Goal: Task Accomplishment & Management: Manage account settings

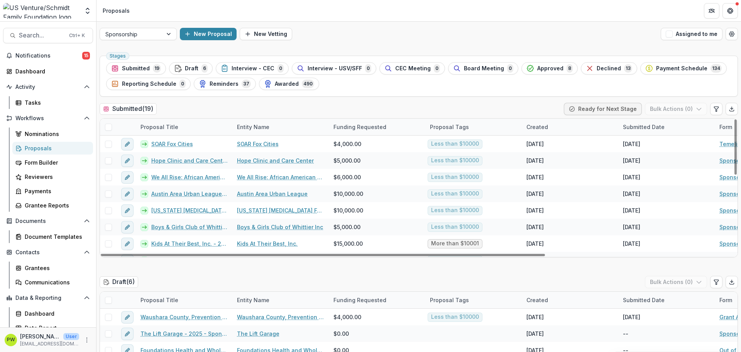
drag, startPoint x: 231, startPoint y: 231, endPoint x: 190, endPoint y: 111, distance: 126.9
click at [190, 111] on div "Submitted ( 19 ) Ready for Next Stage Bulk Actions ( 0 )" at bounding box center [419, 110] width 638 height 15
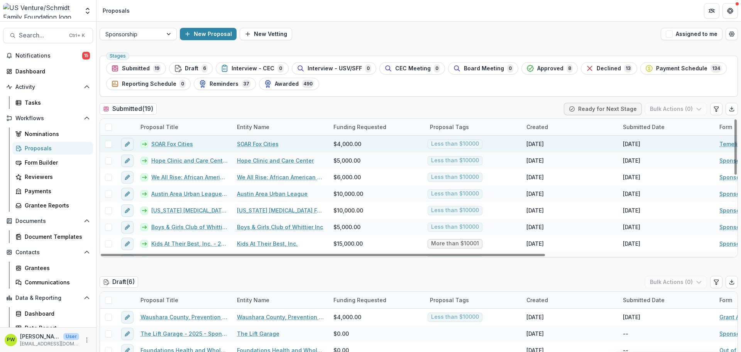
click at [161, 145] on link "SOAR Fox Cities" at bounding box center [172, 144] width 42 height 8
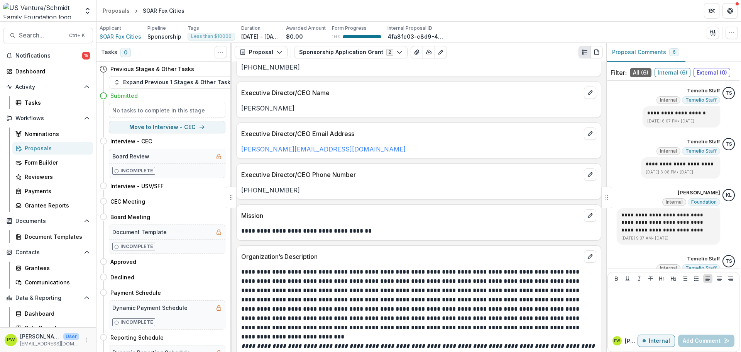
scroll to position [309, 0]
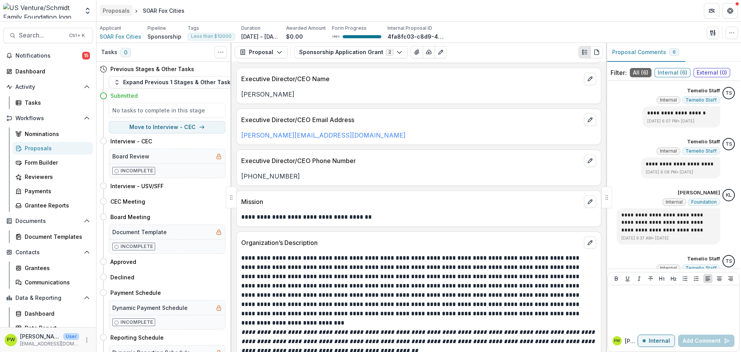
click at [123, 12] on div "Proposals" at bounding box center [116, 11] width 27 height 8
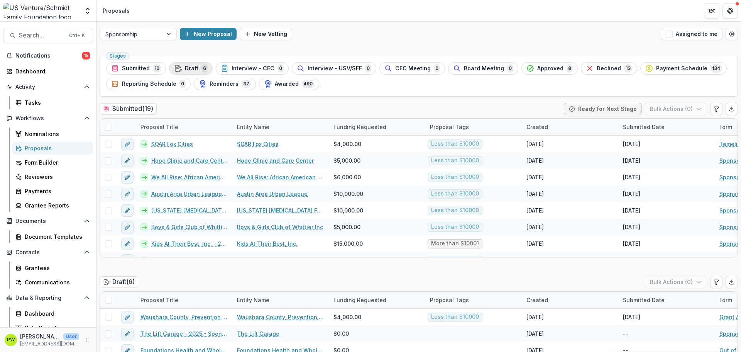
click at [186, 67] on span "Draft" at bounding box center [192, 68] width 14 height 7
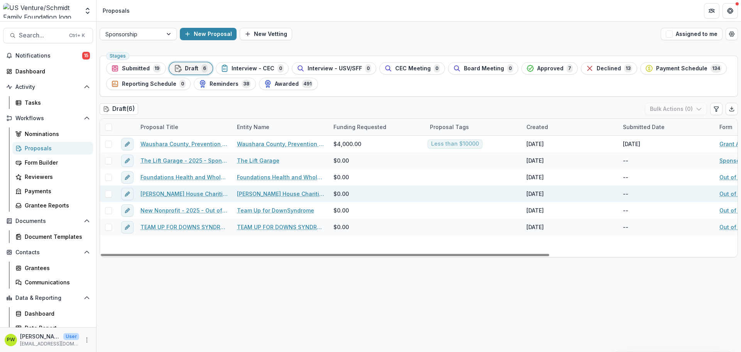
click at [188, 193] on link "[PERSON_NAME] House Charities of Eastern [US_STATE] - 2025 - Out of Cycle Spons…" at bounding box center [183, 193] width 87 height 8
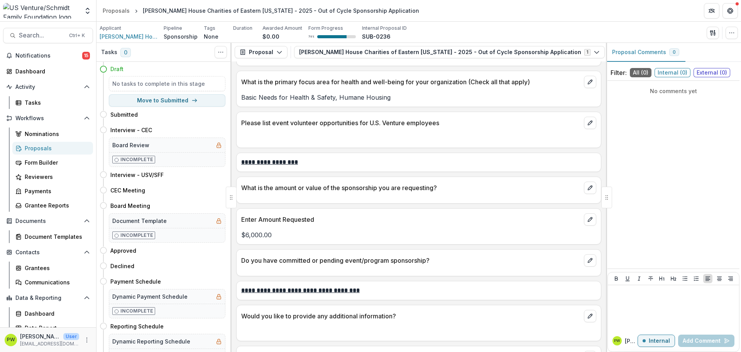
scroll to position [1607, 0]
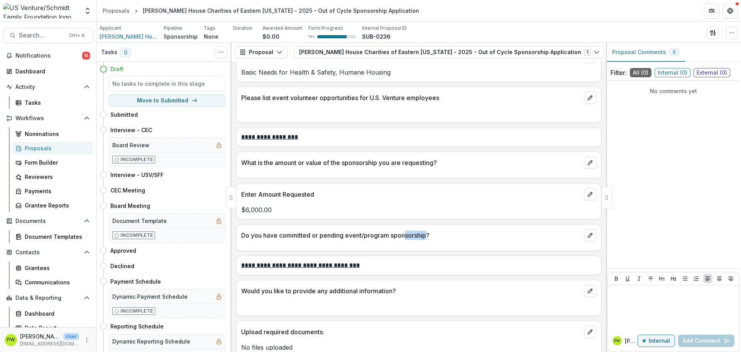
drag, startPoint x: 427, startPoint y: 227, endPoint x: 404, endPoint y: 227, distance: 22.8
click at [404, 230] on p "Do you have committed or pending event/program sponsorship?" at bounding box center [411, 234] width 340 height 9
click at [117, 11] on div "Proposals" at bounding box center [116, 11] width 27 height 8
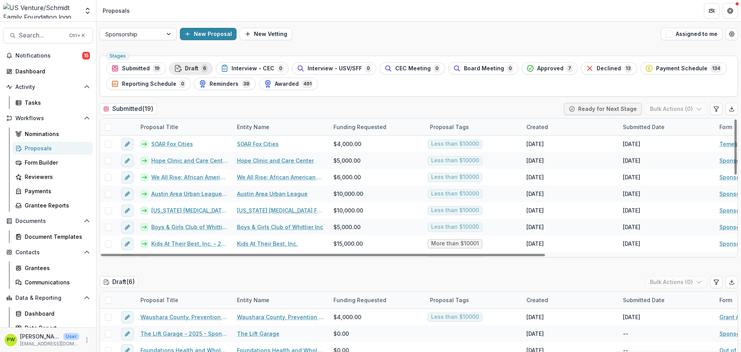
click at [199, 69] on div "Draft 6" at bounding box center [191, 68] width 34 height 8
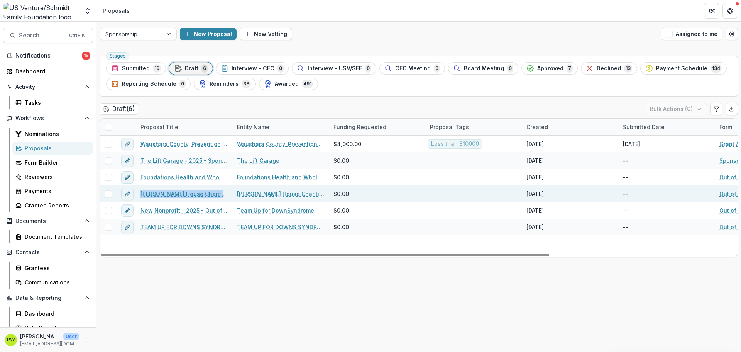
drag, startPoint x: 139, startPoint y: 194, endPoint x: 225, endPoint y: 194, distance: 85.7
click at [225, 194] on div "[PERSON_NAME] House Charities of Eastern [US_STATE] - 2025 - Out of Cycle Spons…" at bounding box center [184, 193] width 96 height 17
copy link "Ronald McDonald House Charitie"
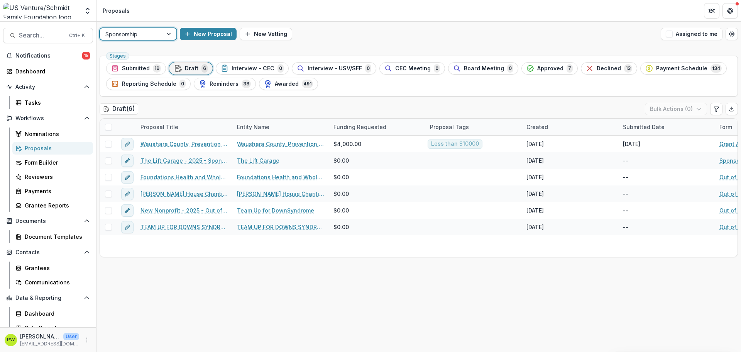
click at [161, 36] on div "Sponsorship" at bounding box center [131, 34] width 63 height 11
click at [440, 39] on div "New Proposal New Vetting" at bounding box center [419, 34] width 478 height 12
click at [544, 64] on div "Approved 7" at bounding box center [549, 68] width 46 height 8
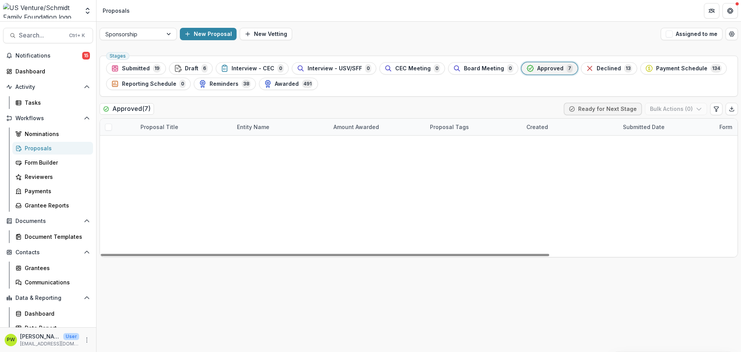
click at [206, 228] on link "A Kid Again - 2025 - Sponsorship Application Grant" at bounding box center [189, 227] width 76 height 8
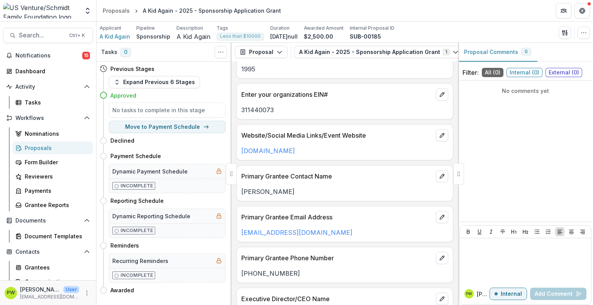
scroll to position [88, 0]
click at [113, 11] on div "Proposals" at bounding box center [116, 11] width 27 height 8
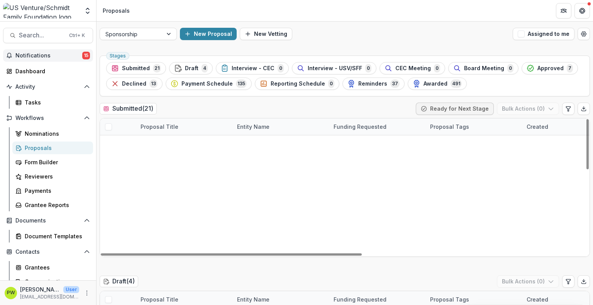
scroll to position [12, 0]
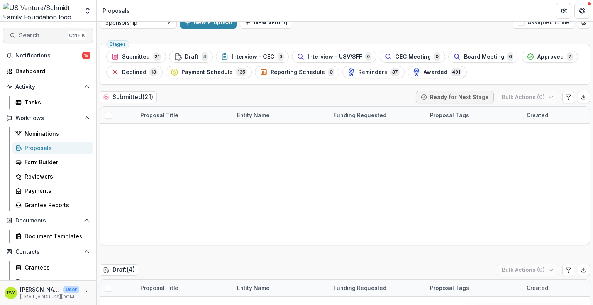
click at [43, 34] on span "Search..." at bounding box center [42, 35] width 46 height 7
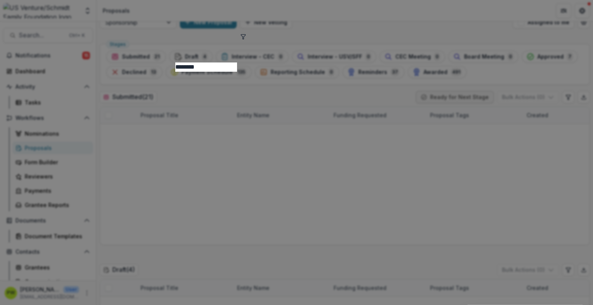
type input "********"
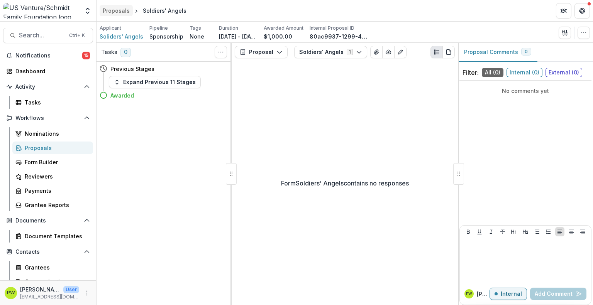
click at [116, 11] on div "Proposals" at bounding box center [116, 11] width 27 height 8
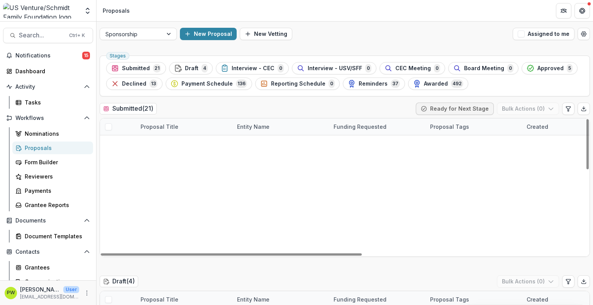
click at [181, 144] on link "SOAR Fox Cities" at bounding box center [172, 144] width 42 height 8
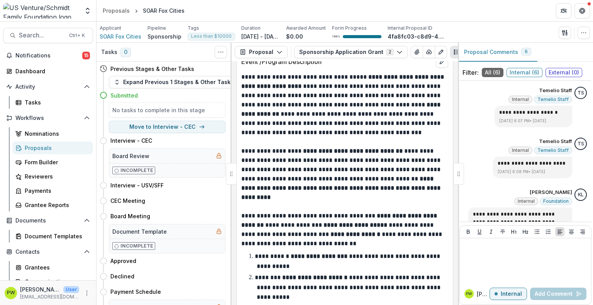
scroll to position [1163, 0]
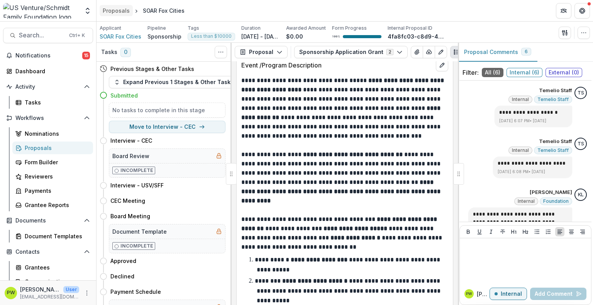
click at [107, 9] on div "Proposals" at bounding box center [116, 11] width 27 height 8
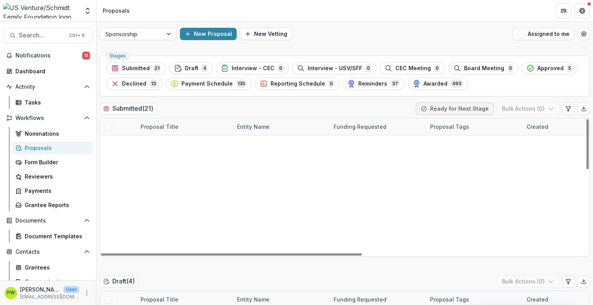
click at [188, 160] on link "Hope Clinic and Care Center - 2025 - Sponsorship Application Grant" at bounding box center [189, 160] width 76 height 8
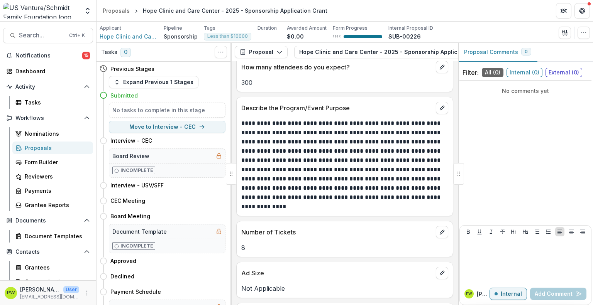
scroll to position [1252, 0]
click at [115, 10] on div "Proposals" at bounding box center [116, 11] width 27 height 8
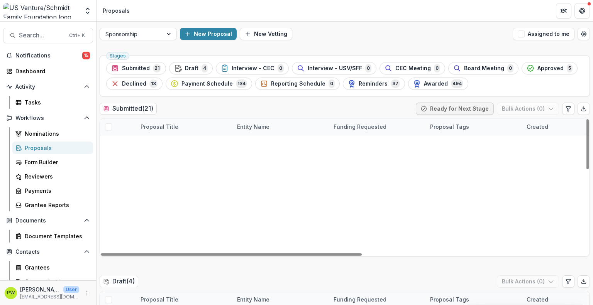
click at [194, 241] on link "Kids At Their Best, Inc. - 2025 - Sponsorship Application Grant" at bounding box center [189, 243] width 76 height 8
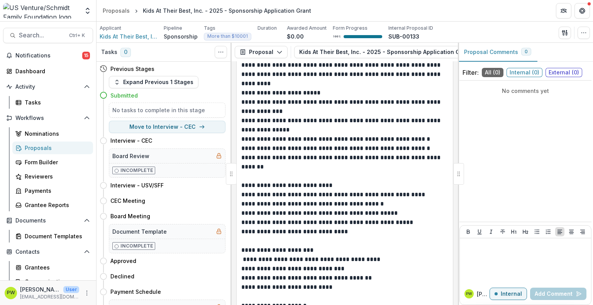
scroll to position [3038, 0]
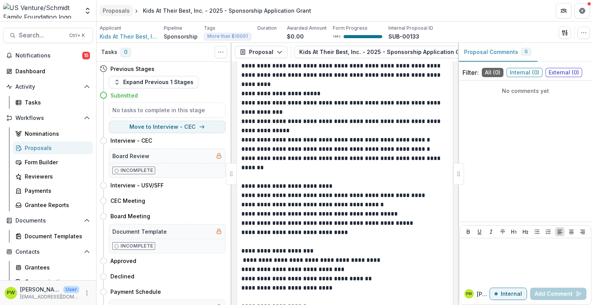
click at [116, 15] on link "Proposals" at bounding box center [116, 10] width 33 height 11
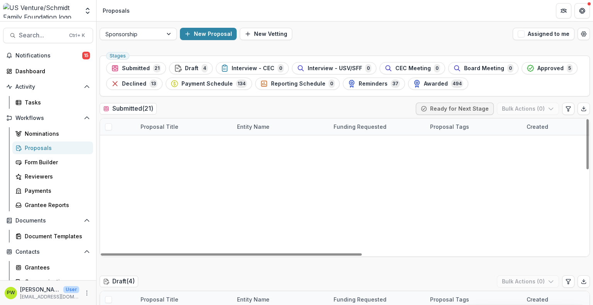
click at [176, 145] on link "SOAR Fox Cities" at bounding box center [172, 144] width 42 height 8
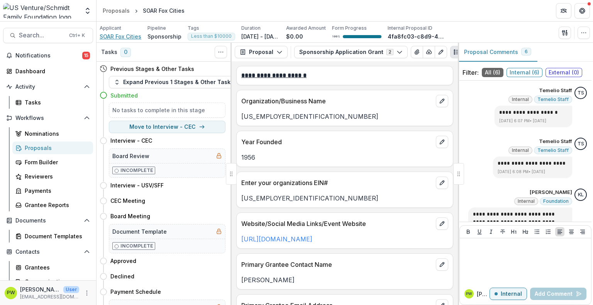
click at [135, 39] on span "SOAR Fox Cities" at bounding box center [121, 36] width 42 height 8
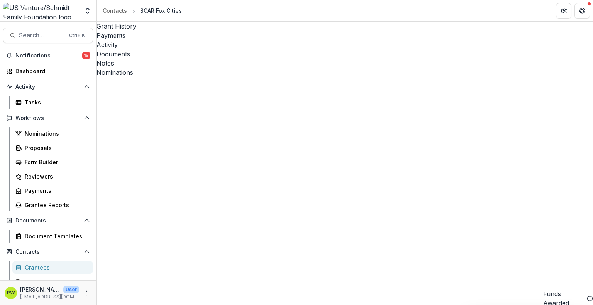
click at [159, 32] on div "Payments" at bounding box center [344, 35] width 496 height 9
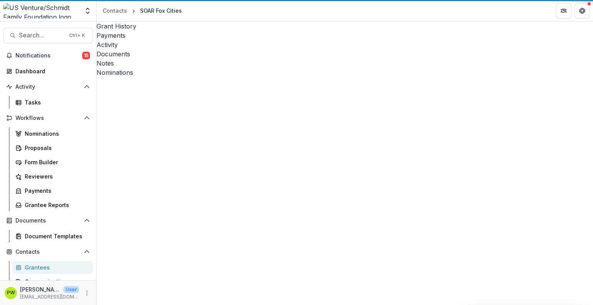
select select "****"
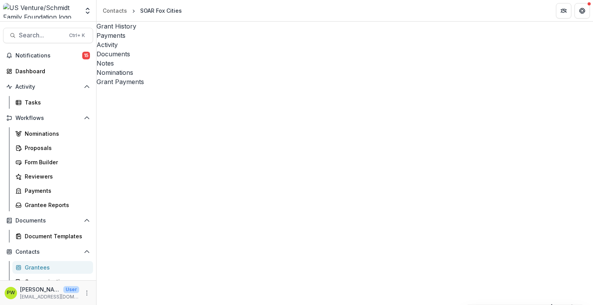
click at [120, 25] on div "Grant History" at bounding box center [344, 26] width 496 height 9
drag, startPoint x: 369, startPoint y: 279, endPoint x: 335, endPoint y: 274, distance: 35.1
click at [42, 148] on div "Proposals" at bounding box center [56, 148] width 62 height 8
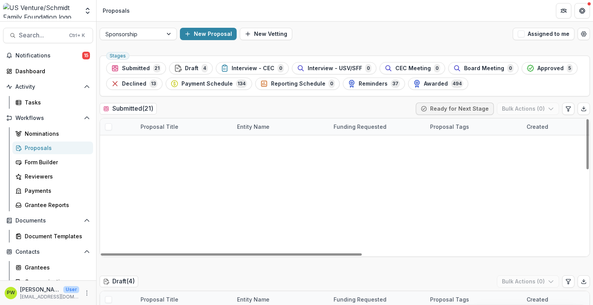
scroll to position [150, 0]
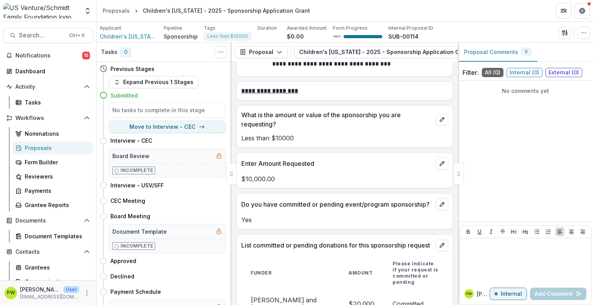
scroll to position [3612, 0]
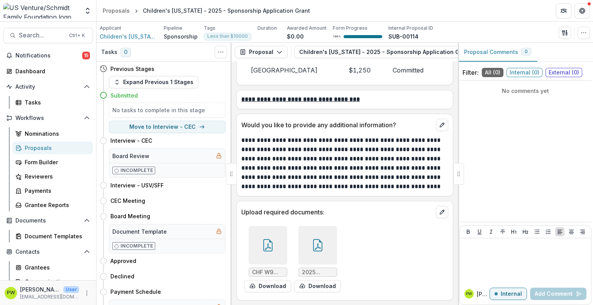
click at [312, 242] on icon at bounding box center [317, 245] width 12 height 12
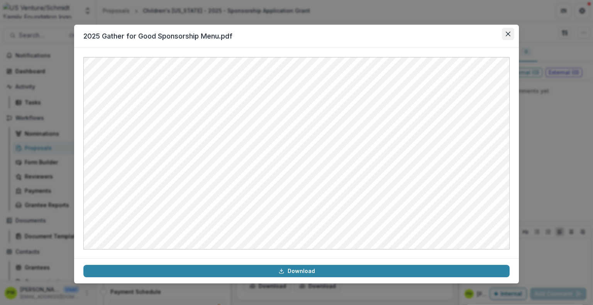
click at [506, 32] on icon "Close" at bounding box center [508, 34] width 5 height 5
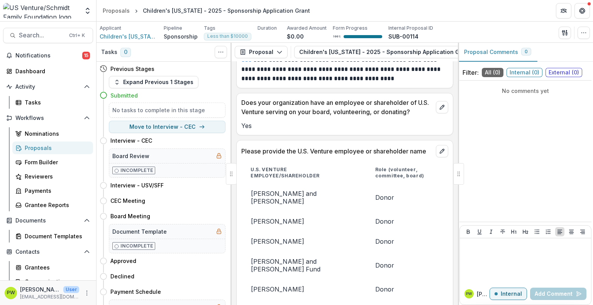
scroll to position [784, 0]
click at [113, 9] on div "Proposals" at bounding box center [116, 11] width 27 height 8
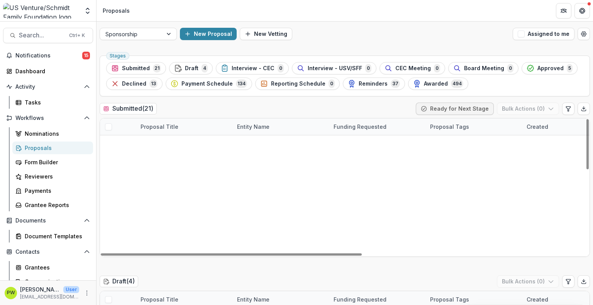
scroll to position [227, 0]
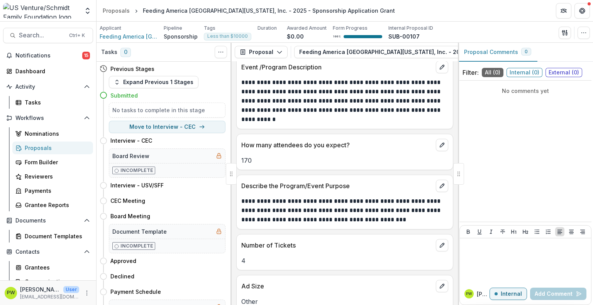
scroll to position [784, 0]
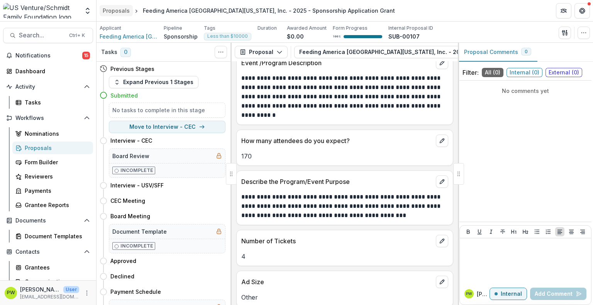
click at [115, 6] on link "Proposals" at bounding box center [116, 10] width 33 height 11
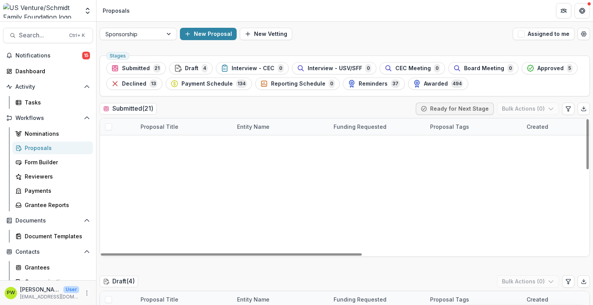
scroll to position [227, 0]
drag, startPoint x: 200, startPoint y: 183, endPoint x: 173, endPoint y: 185, distance: 26.7
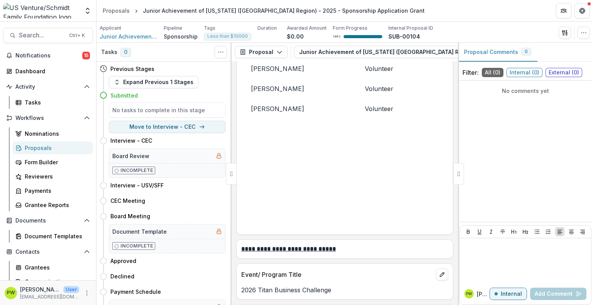
scroll to position [796, 0]
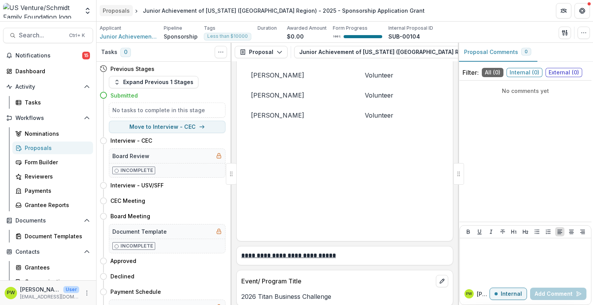
click at [112, 12] on div "Proposals" at bounding box center [116, 11] width 27 height 8
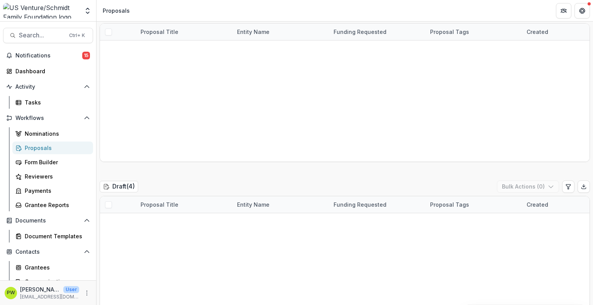
scroll to position [76, 0]
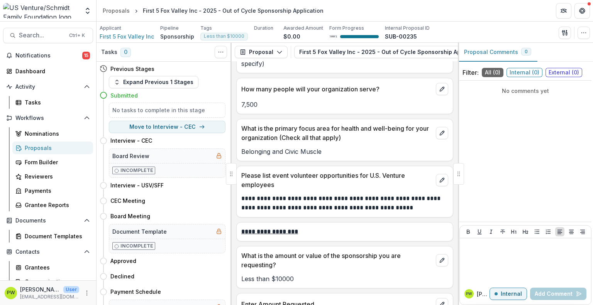
scroll to position [1571, 0]
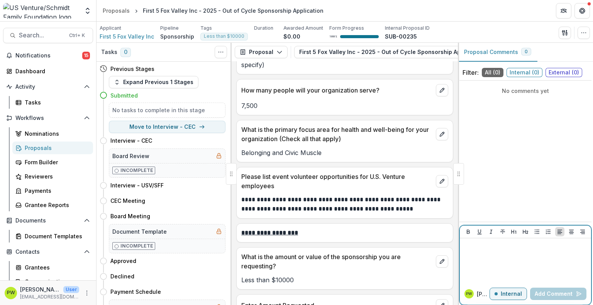
click at [514, 248] on p at bounding box center [525, 246] width 125 height 8
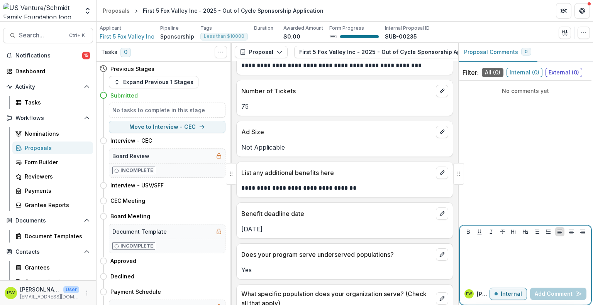
scroll to position [1311, 0]
click at [498, 262] on div at bounding box center [525, 261] width 125 height 39
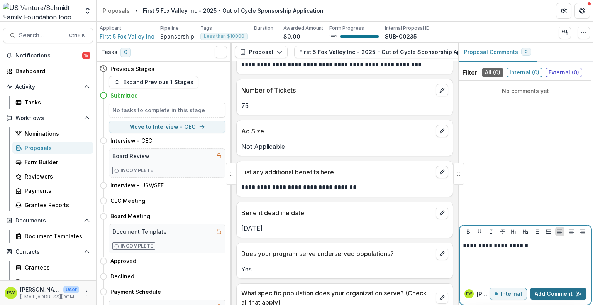
click at [553, 292] on button "Add Comment" at bounding box center [558, 294] width 56 height 12
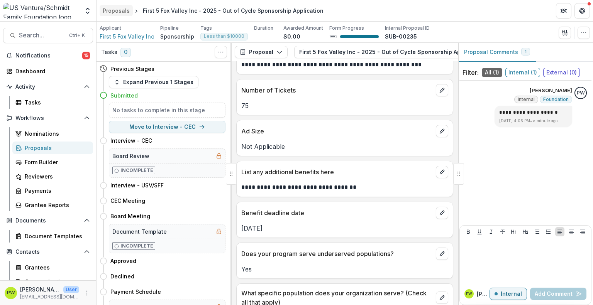
click at [117, 14] on div "Proposals" at bounding box center [116, 11] width 27 height 8
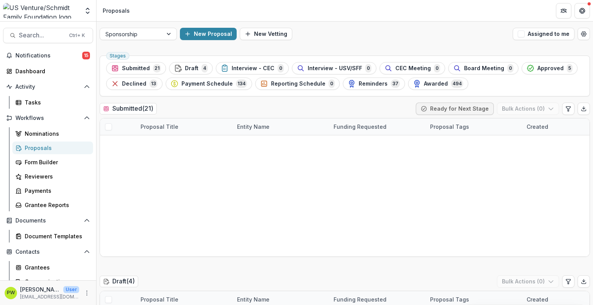
click at [145, 41] on div "Sponsorship New Proposal New Vetting Assigned to me" at bounding box center [344, 34] width 496 height 25
click at [144, 38] on div at bounding box center [131, 34] width 52 height 10
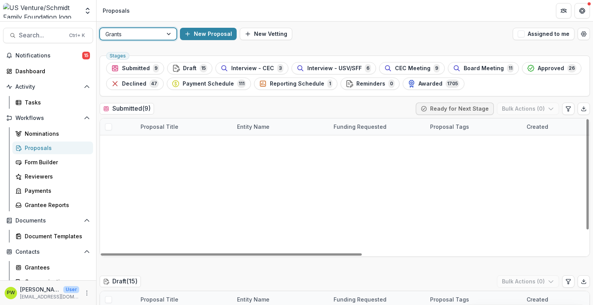
click at [127, 36] on div at bounding box center [131, 34] width 52 height 10
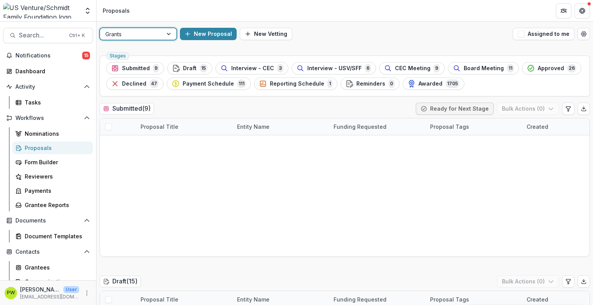
click at [145, 305] on div "Sponsorship" at bounding box center [296, 309] width 593 height 9
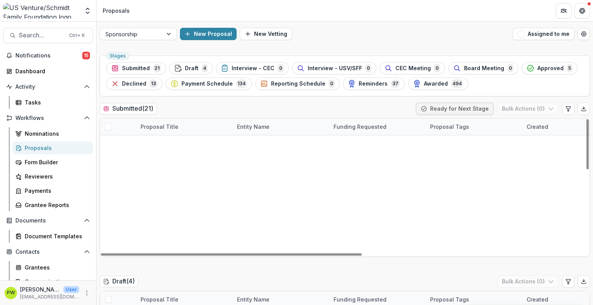
click at [107, 176] on span at bounding box center [108, 177] width 7 height 7
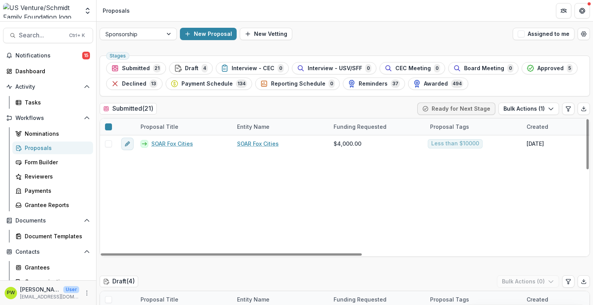
click at [173, 189] on link "We All Rise: African American Resource Center Inc. - 2025 - Sponsorship Applica…" at bounding box center [189, 193] width 76 height 8
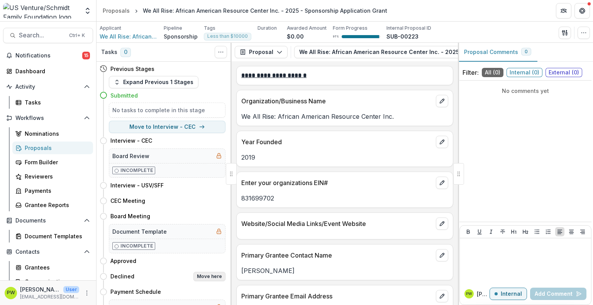
click at [208, 276] on button "Move here" at bounding box center [209, 276] width 32 height 9
select select "********"
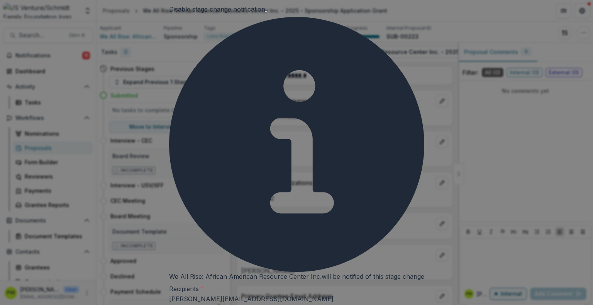
scroll to position [56, 0]
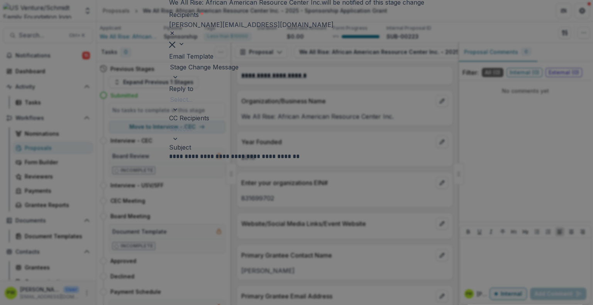
scroll to position [340, 0]
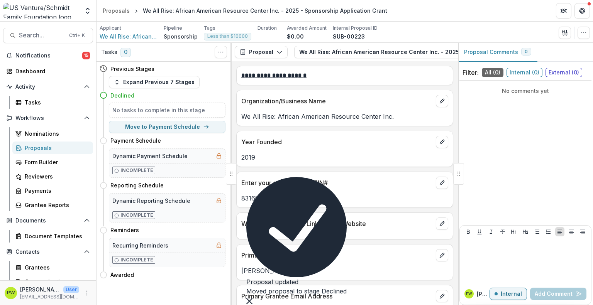
click at [252, 298] on icon "Close" at bounding box center [249, 301] width 6 height 6
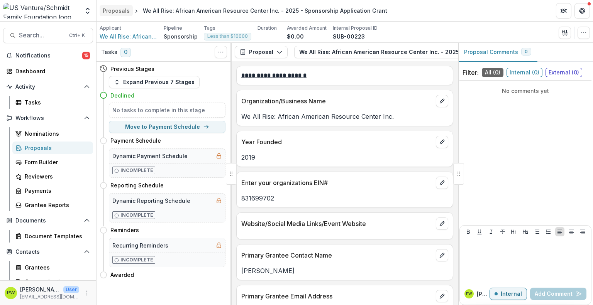
click at [112, 11] on div "Proposals" at bounding box center [116, 11] width 27 height 8
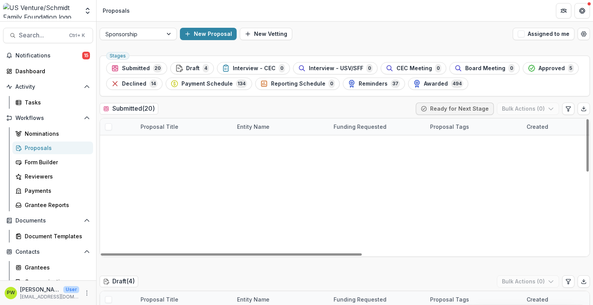
scroll to position [75, 0]
click at [164, 272] on link "VPI - 2025 - Sponsorship Application Grant" at bounding box center [189, 276] width 76 height 8
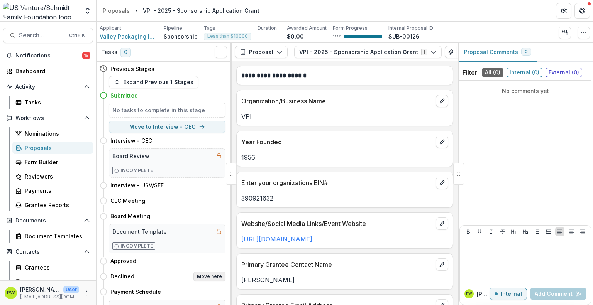
click at [206, 277] on button "Move here" at bounding box center [209, 276] width 32 height 9
select select "********"
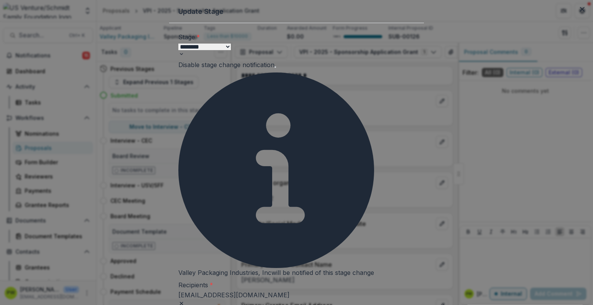
click at [276, 68] on span at bounding box center [275, 67] width 2 height 2
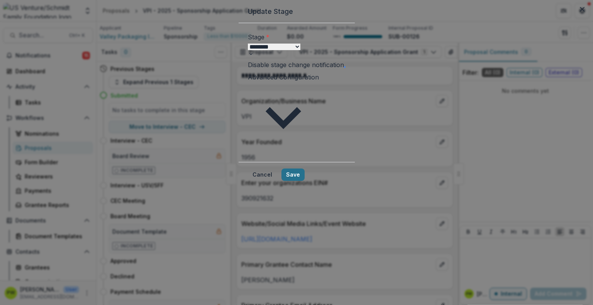
click at [304, 169] on button "Save" at bounding box center [292, 175] width 23 height 12
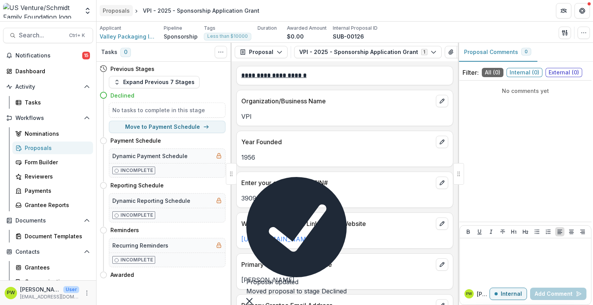
click at [120, 12] on div "Proposals" at bounding box center [116, 11] width 27 height 8
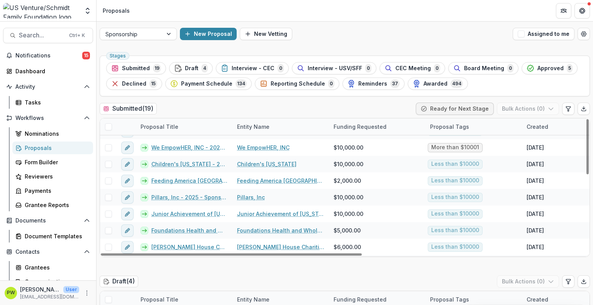
scroll to position [163, 0]
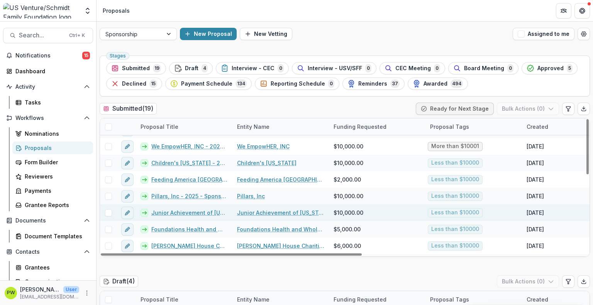
click at [182, 211] on link "Junior Achievement of [US_STATE] ([GEOGRAPHIC_DATA] Region) - 2025 - Sponsorshi…" at bounding box center [189, 213] width 76 height 8
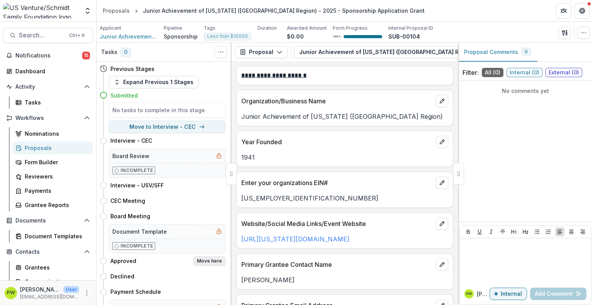
click at [208, 259] on button "Move here" at bounding box center [209, 261] width 32 height 9
select select "********"
select select "**********"
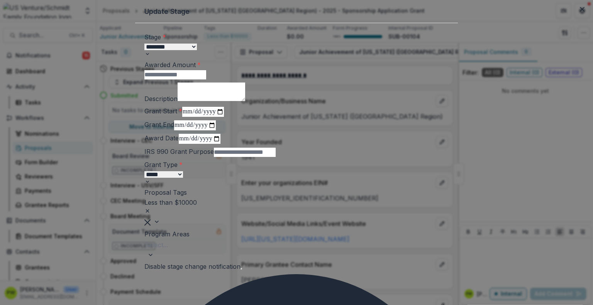
click at [206, 79] on input "Awarded Amount *" at bounding box center [175, 74] width 62 height 9
type input "*****"
click at [225, 101] on textarea "Description" at bounding box center [212, 92] width 68 height 19
type textarea "**********"
click at [200, 117] on input "Grant Start *" at bounding box center [203, 112] width 42 height 10
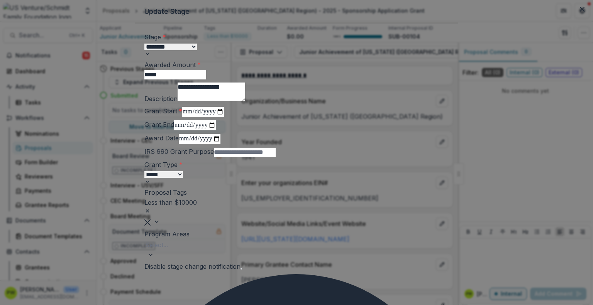
click at [224, 117] on input "Grant Start *" at bounding box center [203, 112] width 42 height 10
type input "**********"
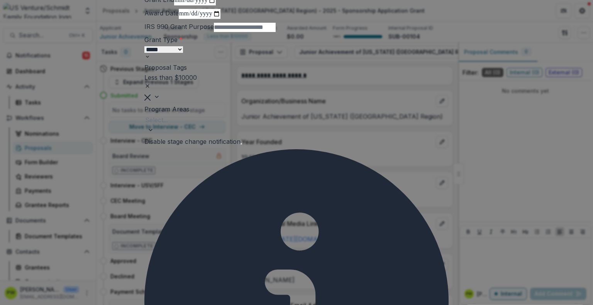
scroll to position [126, 0]
click at [238, 125] on div at bounding box center [296, 119] width 303 height 11
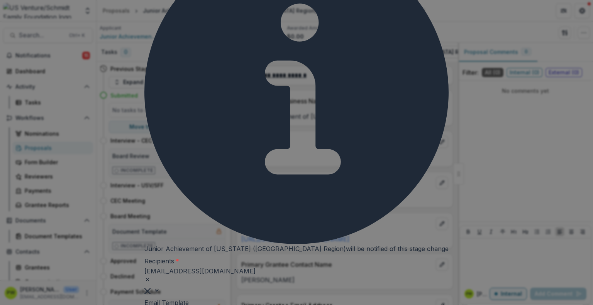
scroll to position [349, 0]
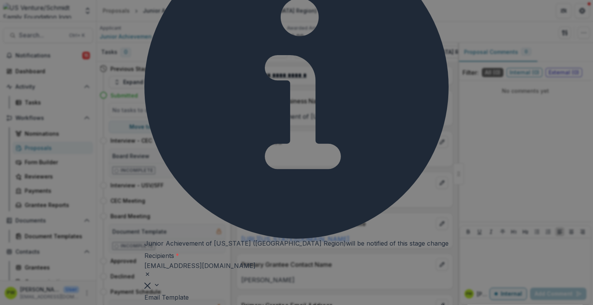
click at [254, 303] on div at bounding box center [296, 308] width 303 height 11
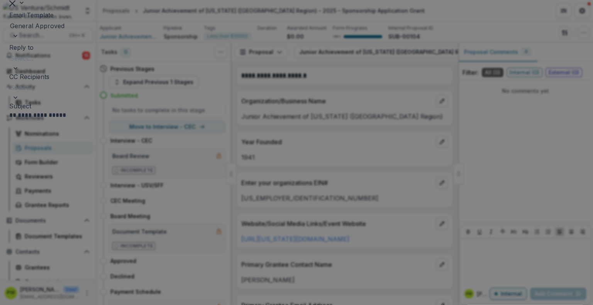
scroll to position [631, 0]
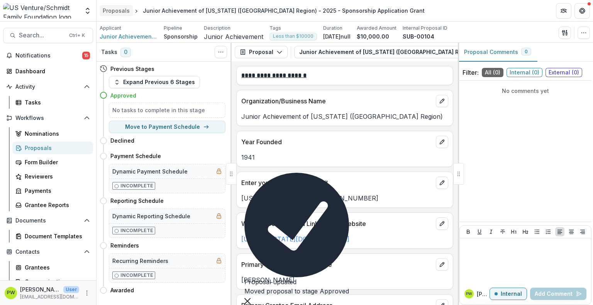
click at [122, 13] on div "Proposals" at bounding box center [116, 11] width 27 height 8
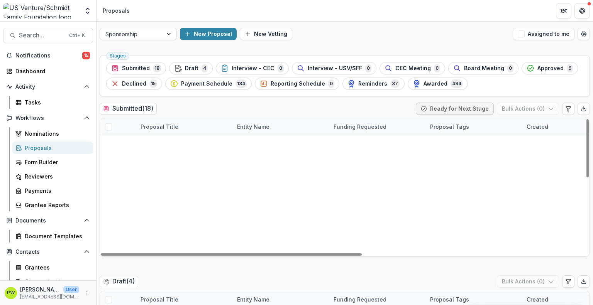
scroll to position [149, 0]
click at [168, 306] on link "We EmpowHER, INC - 2025 - Sponsorship Application Grant" at bounding box center [189, 310] width 76 height 8
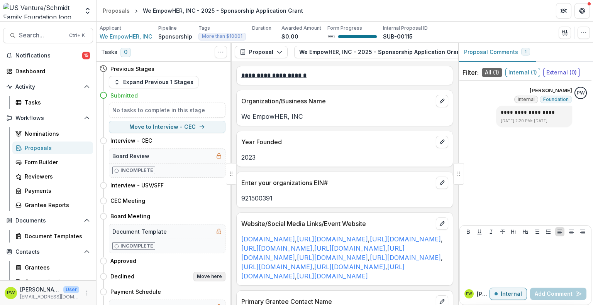
click at [208, 273] on button "Move here" at bounding box center [209, 276] width 32 height 9
select select "********"
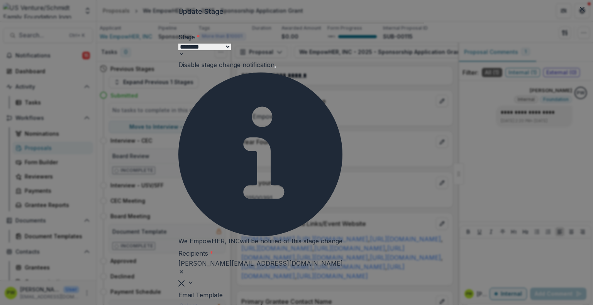
click at [271, 301] on div at bounding box center [296, 306] width 235 height 11
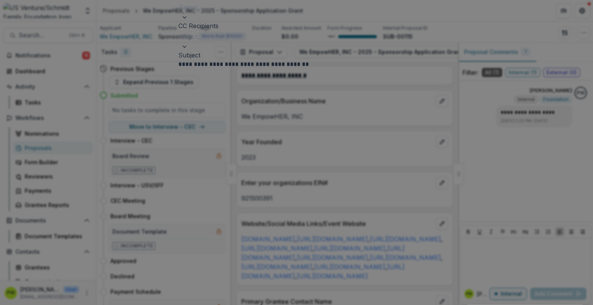
scroll to position [329, 0]
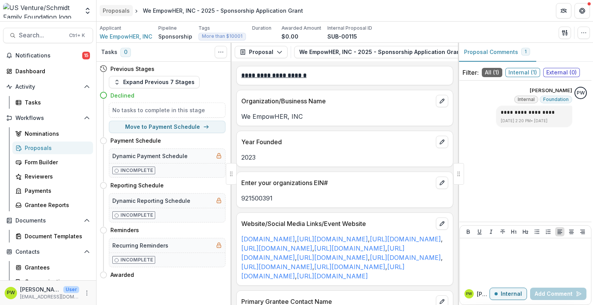
click at [116, 8] on div "Proposals" at bounding box center [116, 11] width 27 height 8
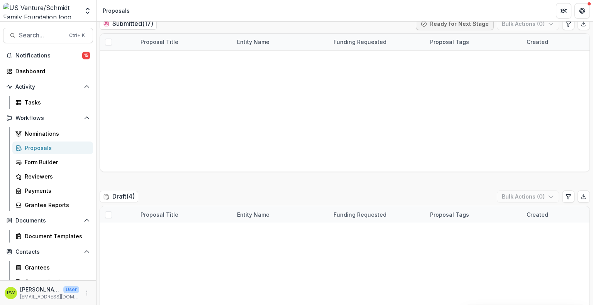
scroll to position [86, 0]
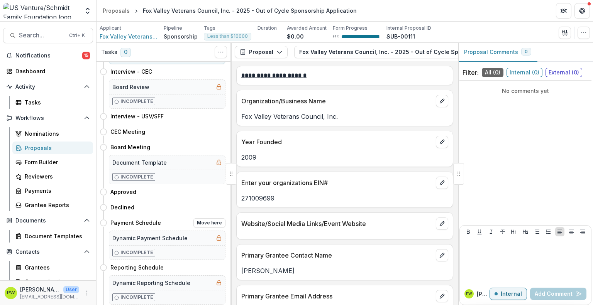
scroll to position [69, 0]
click at [207, 208] on button "Move here" at bounding box center [209, 207] width 32 height 9
select select "********"
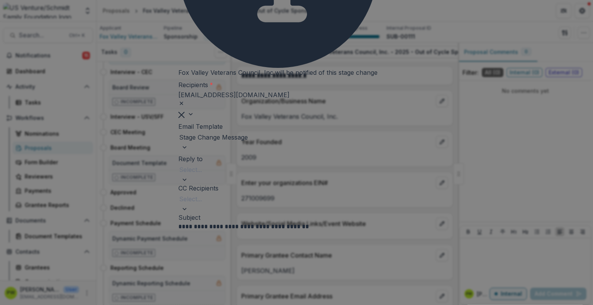
scroll to position [203, 0]
drag, startPoint x: 235, startPoint y: 162, endPoint x: 233, endPoint y: 153, distance: 9.0
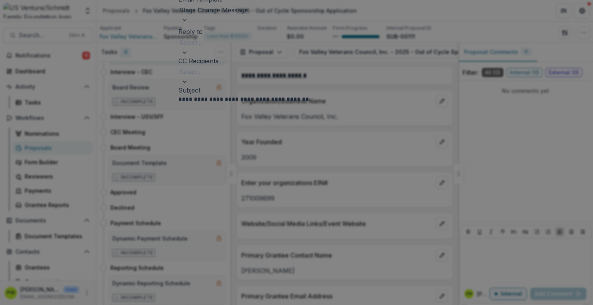
scroll to position [331, 0]
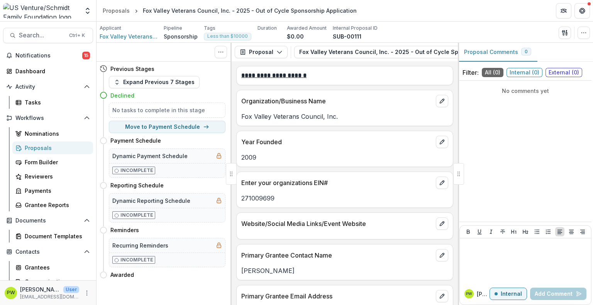
scroll to position [0, 0]
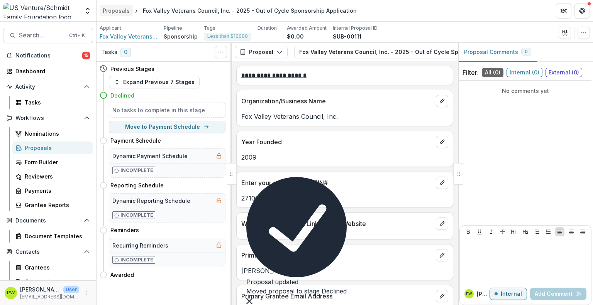
click at [117, 10] on div "Proposals" at bounding box center [116, 11] width 27 height 8
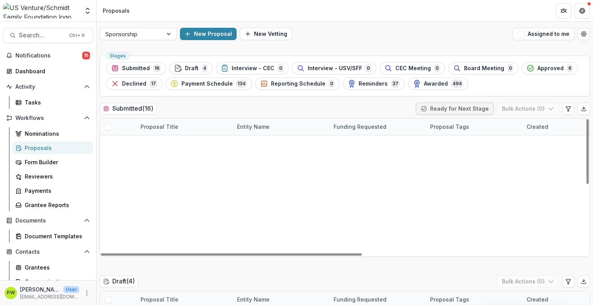
scroll to position [144, 0]
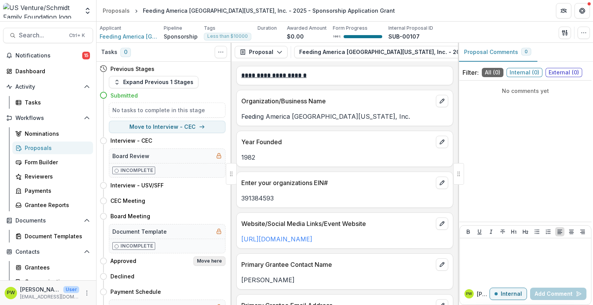
click at [202, 259] on button "Move here" at bounding box center [209, 261] width 32 height 9
select select "********"
select select "**********"
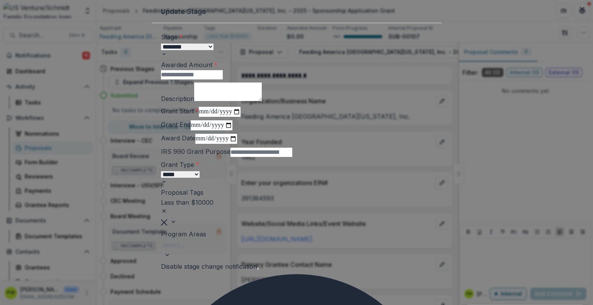
click at [213, 79] on input "Awarded Amount *" at bounding box center [192, 74] width 62 height 9
type input "****"
click at [227, 101] on textarea "Description" at bounding box center [228, 92] width 68 height 19
type textarea "**********"
click at [199, 117] on input "Grant Start *" at bounding box center [220, 112] width 42 height 10
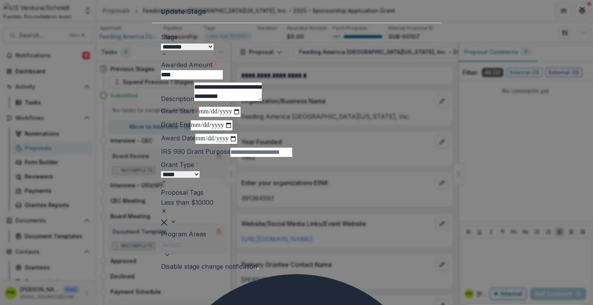
click at [240, 117] on input "Grant Start *" at bounding box center [220, 112] width 42 height 10
type input "**********"
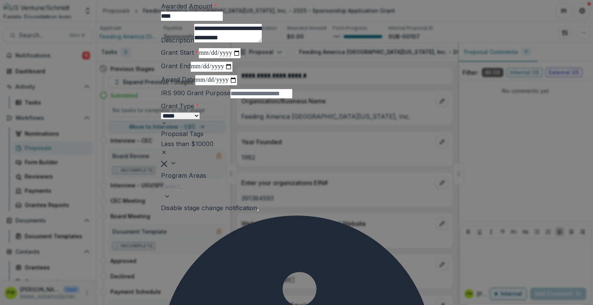
scroll to position [88, 0]
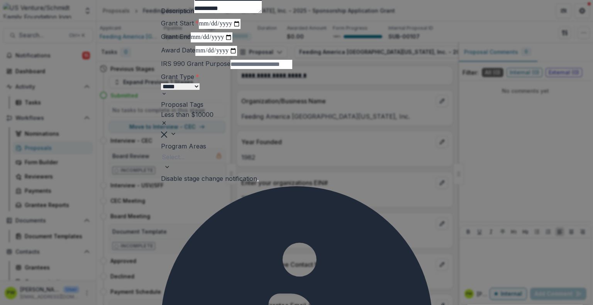
click at [233, 69] on input "IRS 990 Grant Purpose" at bounding box center [261, 64] width 62 height 9
click at [288, 69] on input "IRS 990 Grant Purpose" at bounding box center [261, 64] width 62 height 9
click at [200, 90] on select "**********" at bounding box center [180, 86] width 39 height 7
click at [292, 69] on input "IRS 990 Grant Purpose" at bounding box center [261, 64] width 62 height 9
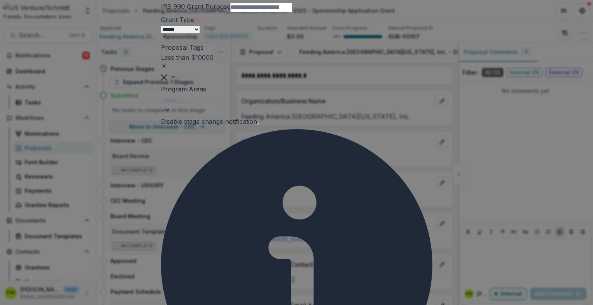
click at [268, 105] on div at bounding box center [297, 100] width 270 height 11
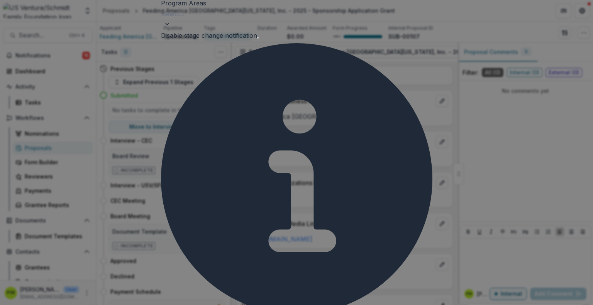
scroll to position [231, 0]
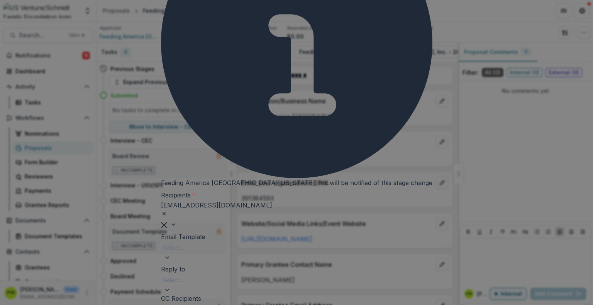
scroll to position [377, 0]
click at [231, 242] on div at bounding box center [297, 247] width 270 height 11
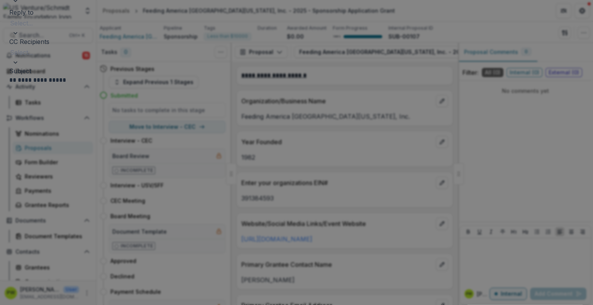
scroll to position [631, 0]
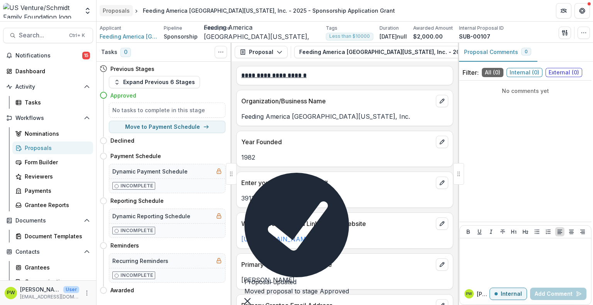
click at [108, 12] on div "Proposals" at bounding box center [116, 11] width 27 height 8
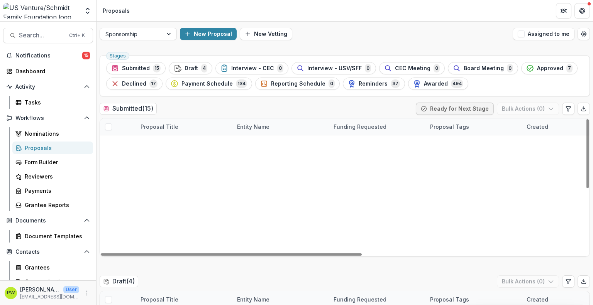
scroll to position [49, 0]
click at [191, 256] on link "Samaritan Counseling Center of the [GEOGRAPHIC_DATA] - 2025 - Sponsorship Appli…" at bounding box center [189, 260] width 76 height 8
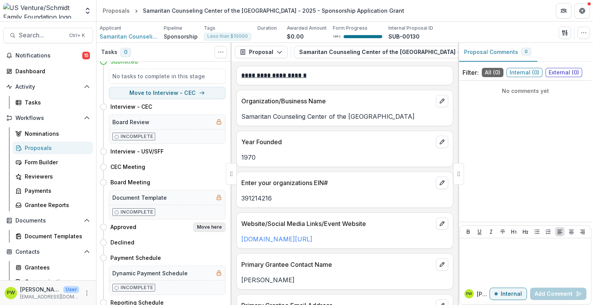
scroll to position [34, 0]
click at [210, 227] on button "Move here" at bounding box center [209, 227] width 32 height 9
select select "********"
select select "**********"
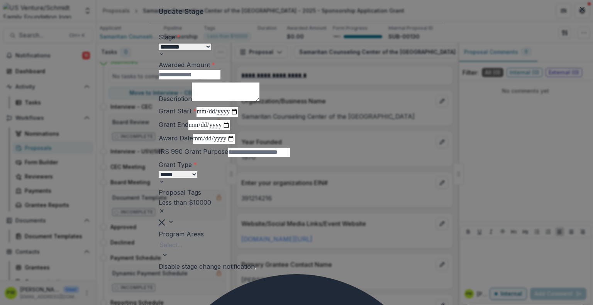
click at [210, 79] on input "Awarded Amount *" at bounding box center [190, 74] width 62 height 9
type input "*****"
click at [205, 101] on textarea "Description" at bounding box center [226, 92] width 68 height 19
type textarea "**********"
click at [196, 117] on input "Grant Start *" at bounding box center [217, 112] width 42 height 10
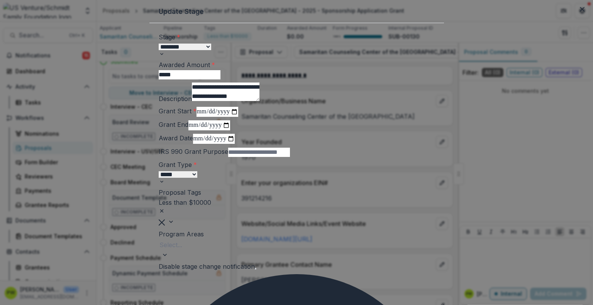
click at [238, 117] on input "Grant Start *" at bounding box center [217, 112] width 42 height 10
type input "**********"
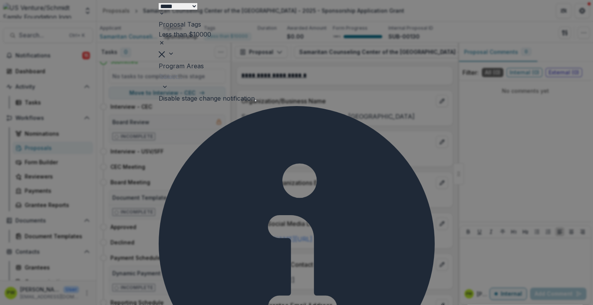
scroll to position [169, 0]
click at [216, 81] on div at bounding box center [296, 76] width 274 height 11
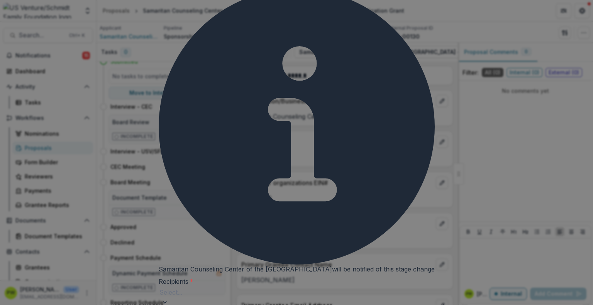
scroll to position [312, 0]
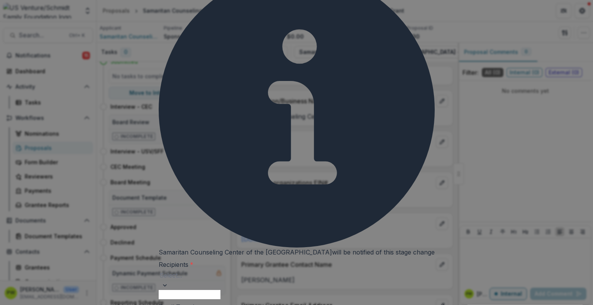
click at [224, 270] on div at bounding box center [296, 275] width 274 height 11
click at [266, 305] on div "sanderson@samaritanfoxvalley.com" at bounding box center [296, 309] width 593 height 9
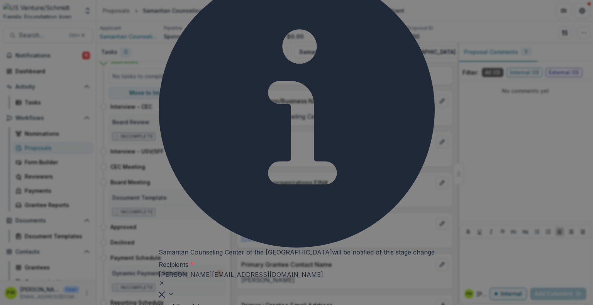
click at [408, 289] on div at bounding box center [297, 293] width 276 height 9
click at [323, 305] on div "rberbert@samaritanfoxvalley.com" at bounding box center [296, 309] width 593 height 9
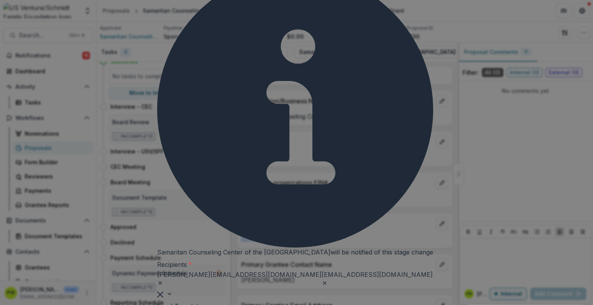
click at [406, 289] on div at bounding box center [296, 293] width 279 height 9
click at [315, 305] on div "peichhorst@samaritanfoxvalley.com" at bounding box center [296, 309] width 593 height 9
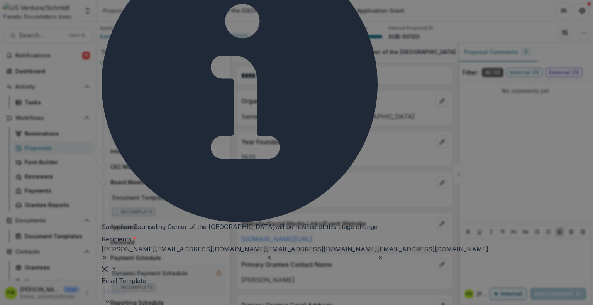
scroll to position [338, 0]
click at [231, 165] on div "**********" at bounding box center [296, 243] width 390 height 1099
click at [219, 286] on div at bounding box center [296, 291] width 389 height 11
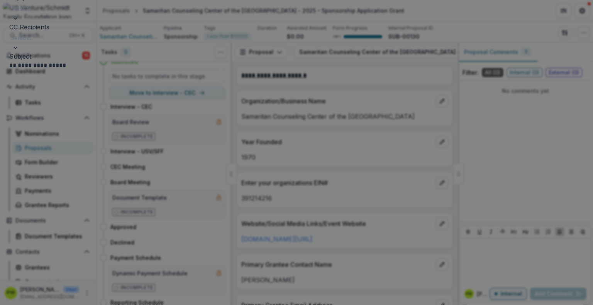
scroll to position [653, 0]
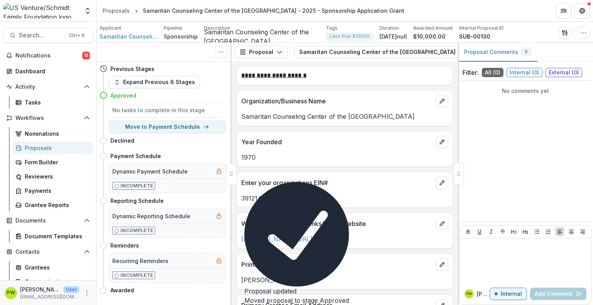
scroll to position [0, 0]
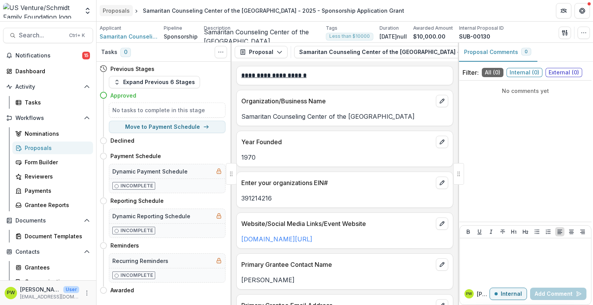
click at [118, 8] on div "Proposals" at bounding box center [116, 11] width 27 height 8
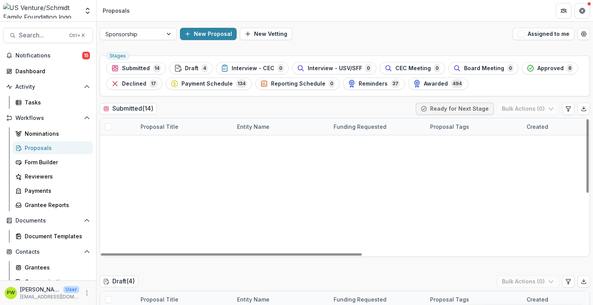
click at [172, 212] on link "Boys & Girls Club of Whittier Inc - 2025 - Sponsorship Application Grant" at bounding box center [189, 210] width 76 height 8
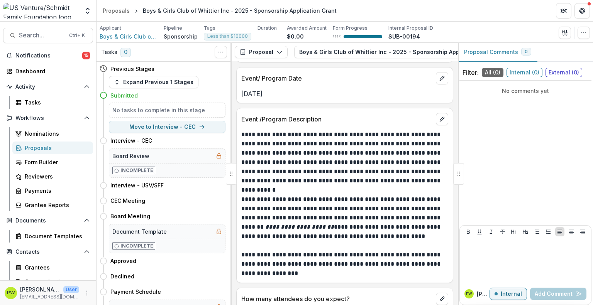
scroll to position [1298, 0]
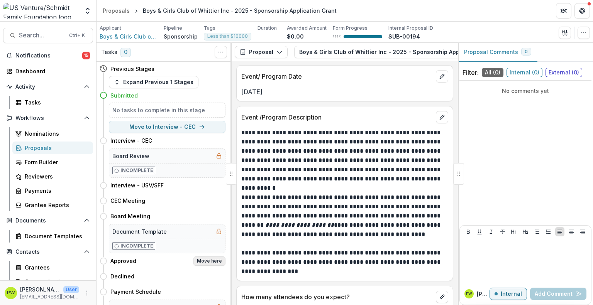
click at [202, 261] on button "Move here" at bounding box center [209, 261] width 32 height 9
select select "********"
select select "**********"
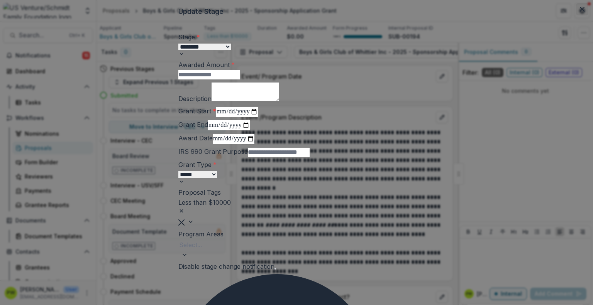
click at [576, 15] on button "Close" at bounding box center [582, 9] width 12 height 12
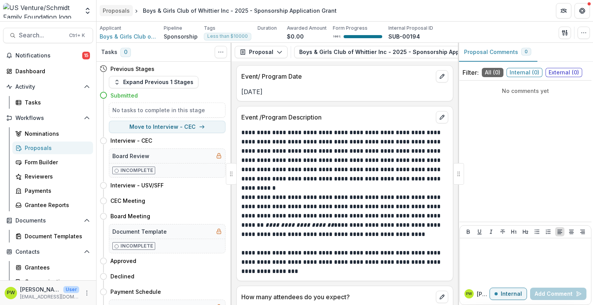
click at [108, 11] on div "Proposals" at bounding box center [116, 11] width 27 height 8
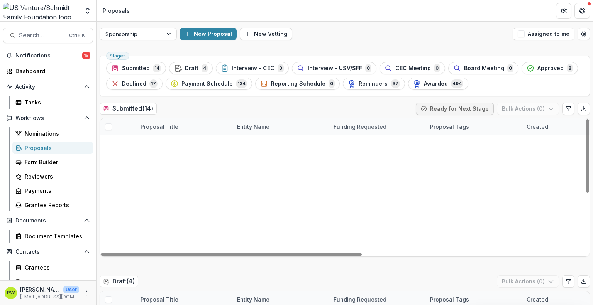
scroll to position [93, 0]
click at [165, 272] on link "College of Lake County Foundation - 2025 - Sponsorship Application Grant" at bounding box center [189, 276] width 76 height 8
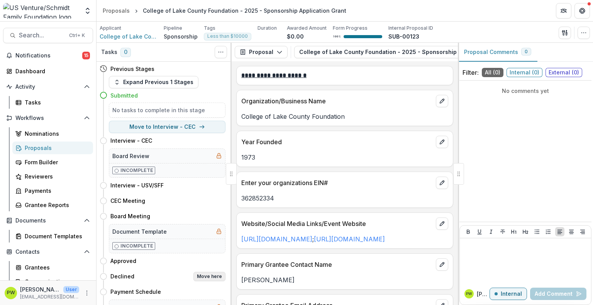
click at [205, 276] on button "Move here" at bounding box center [209, 276] width 32 height 9
select select "********"
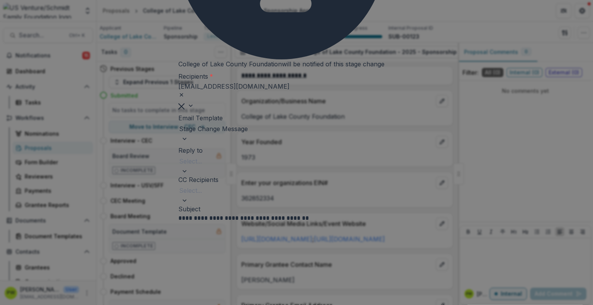
scroll to position [220, 0]
drag, startPoint x: 219, startPoint y: 143, endPoint x: 235, endPoint y: 135, distance: 17.8
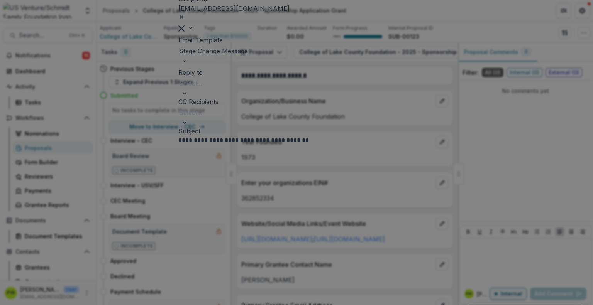
scroll to position [331, 0]
